Goal: Task Accomplishment & Management: Use online tool/utility

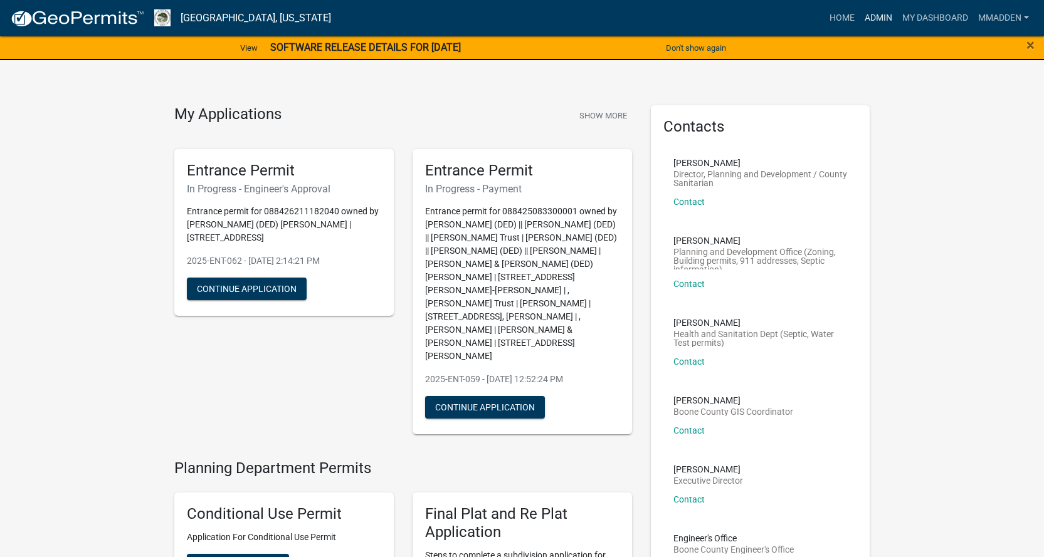
click at [877, 16] on link "Admin" at bounding box center [878, 18] width 38 height 24
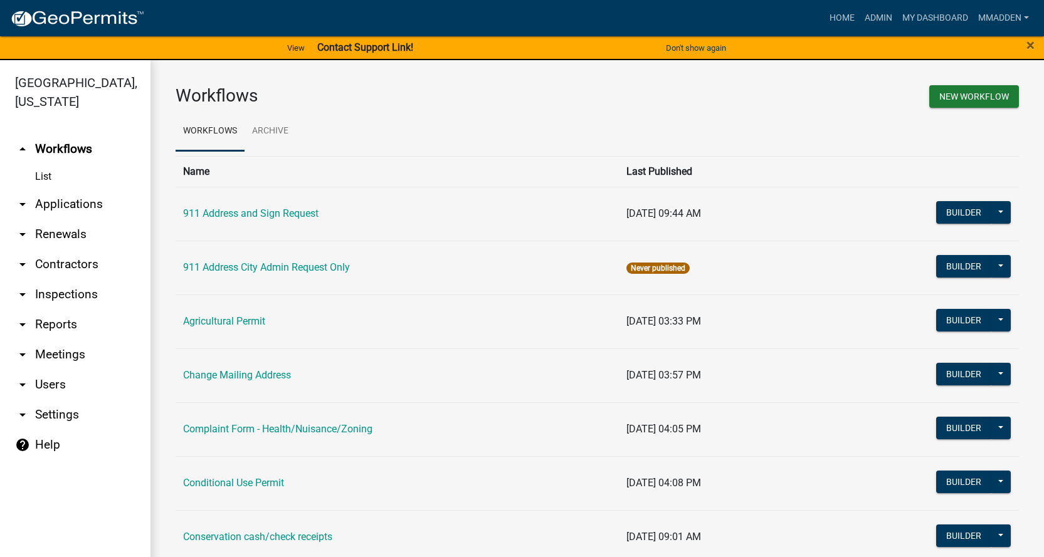
click at [24, 197] on icon "arrow_drop_down" at bounding box center [22, 204] width 15 height 15
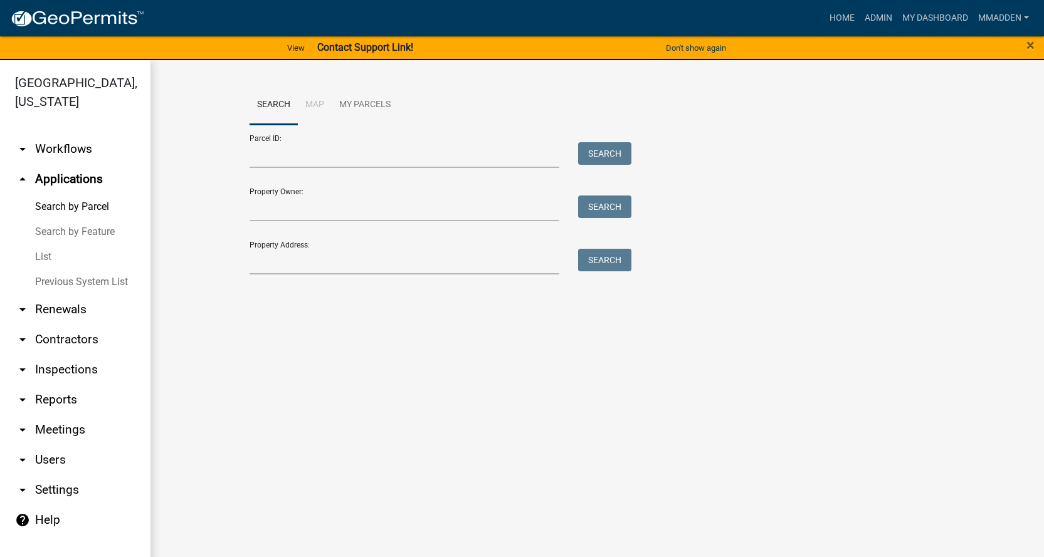
click at [43, 244] on link "List" at bounding box center [75, 256] width 150 height 25
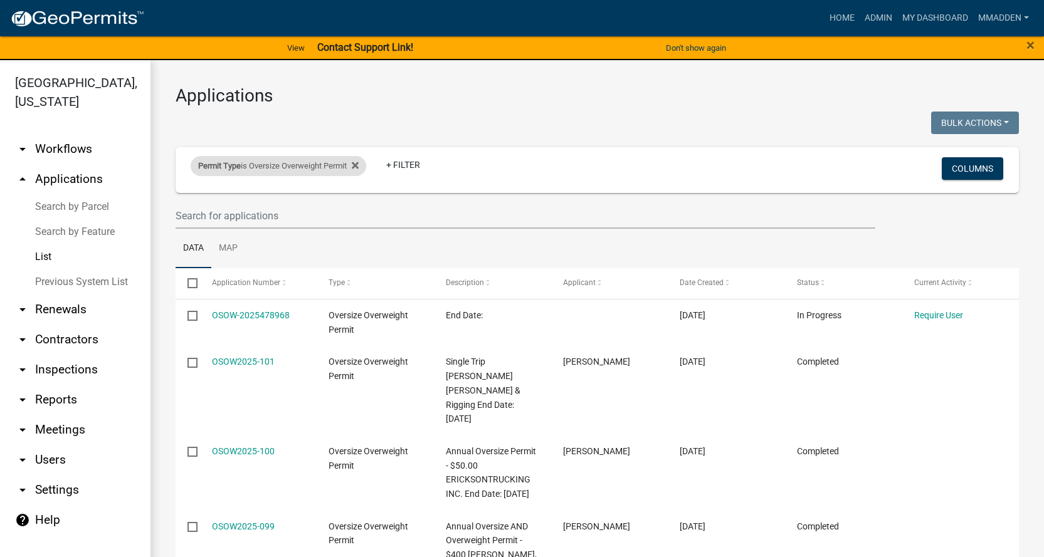
click at [299, 166] on div "Permit Type is Oversize Overweight Permit" at bounding box center [279, 166] width 176 height 20
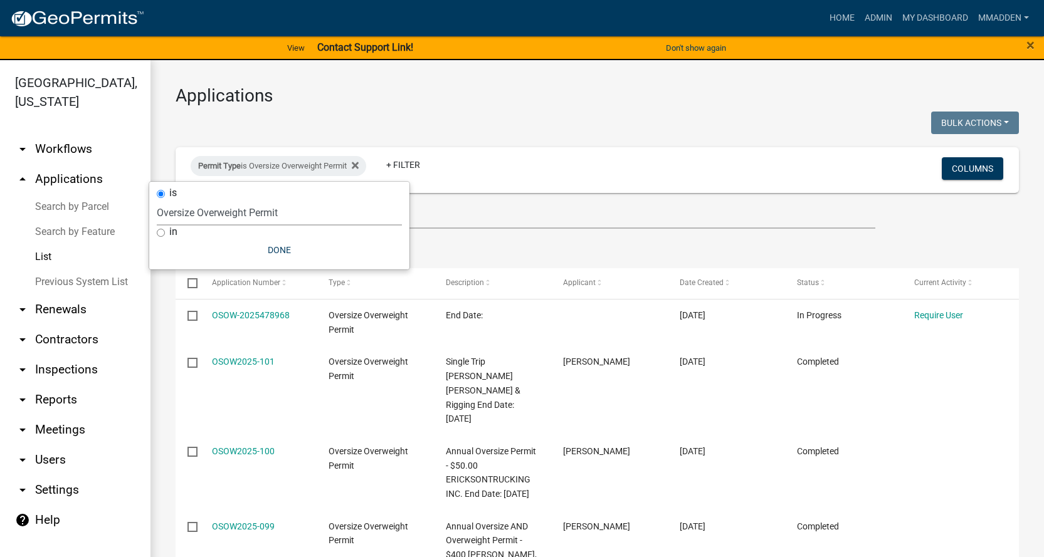
click at [234, 209] on select "Select an option 911 Address and Sign Request 911 Address City Admin Request On…" at bounding box center [279, 213] width 245 height 26
select select "49f45161-7aa4-45c5-ae01-4ec9a449aa58"
click at [157, 200] on select "Select an option 911 Address and Sign Request 911 Address City Admin Request On…" at bounding box center [279, 213] width 245 height 26
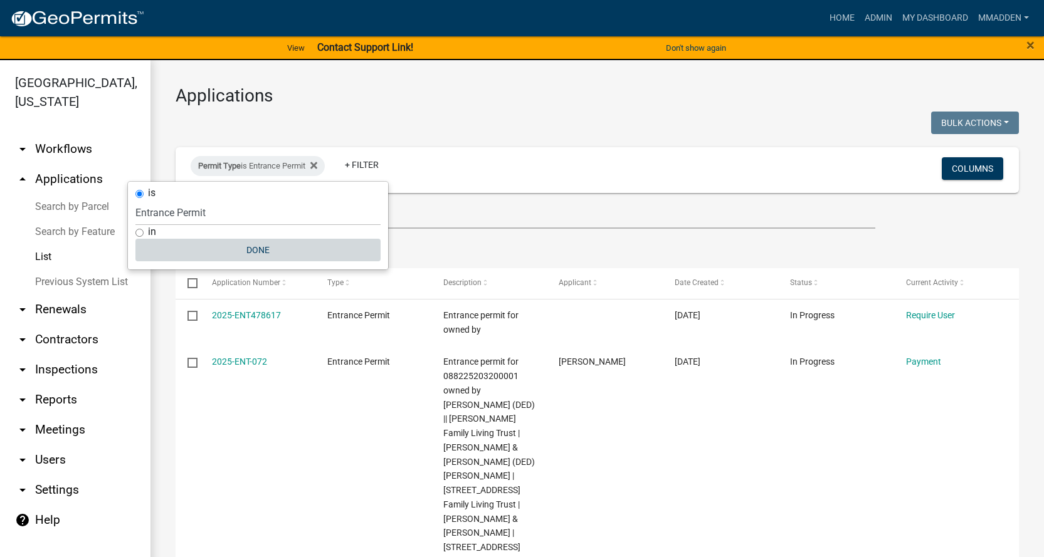
click at [255, 249] on button "Done" at bounding box center [257, 250] width 245 height 23
